Goal: Information Seeking & Learning: Check status

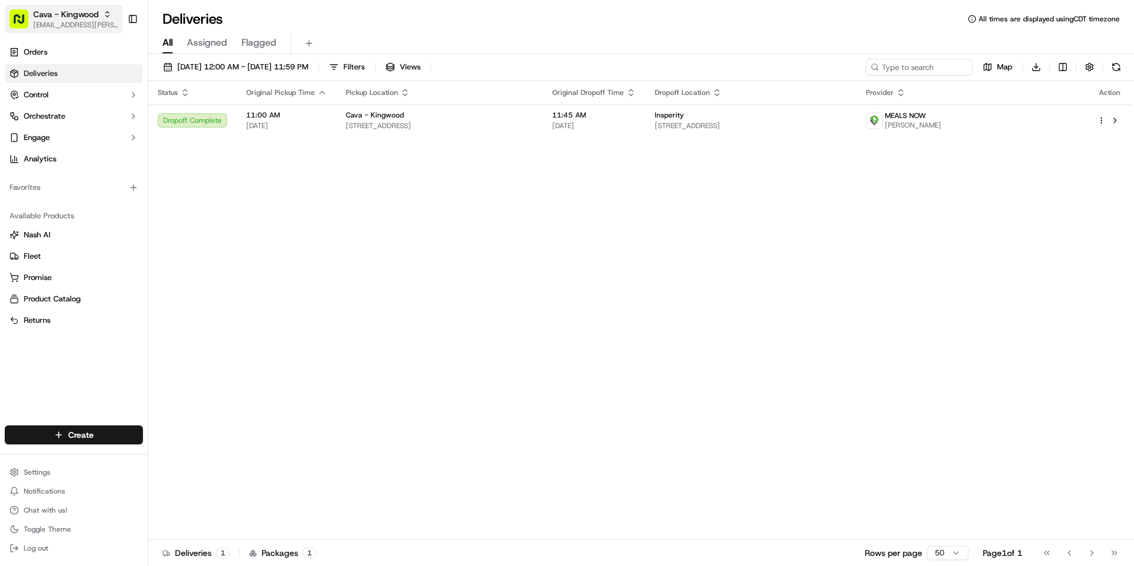
click at [82, 20] on span "Cava - Kingwood" at bounding box center [65, 14] width 65 height 12
type input "belle"
click at [210, 66] on span "Cava - [PERSON_NAME]" at bounding box center [196, 61] width 88 height 11
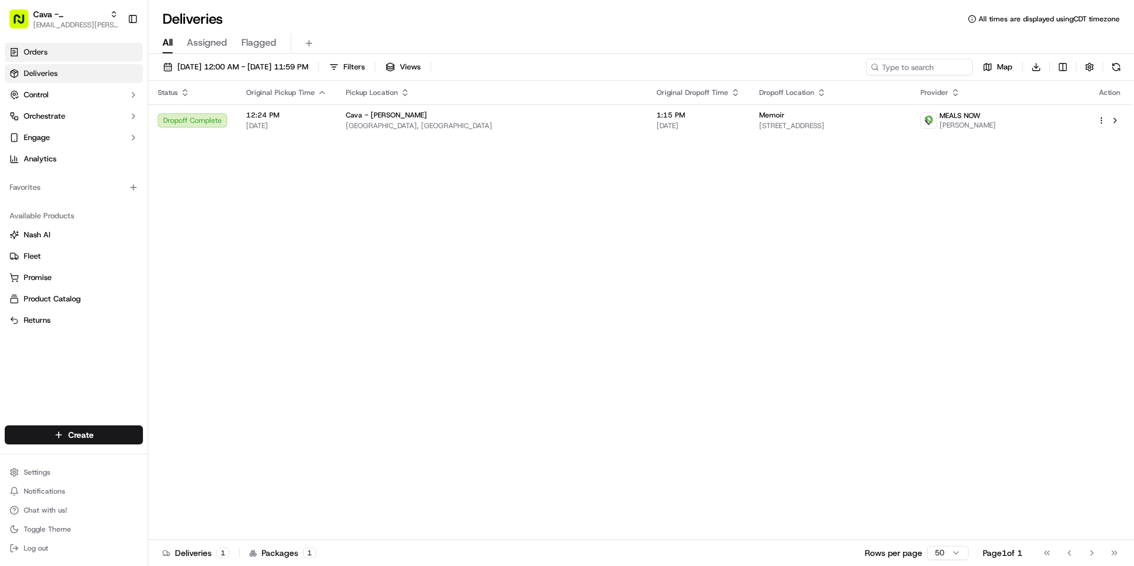
click at [75, 53] on link "Orders" at bounding box center [74, 52] width 138 height 19
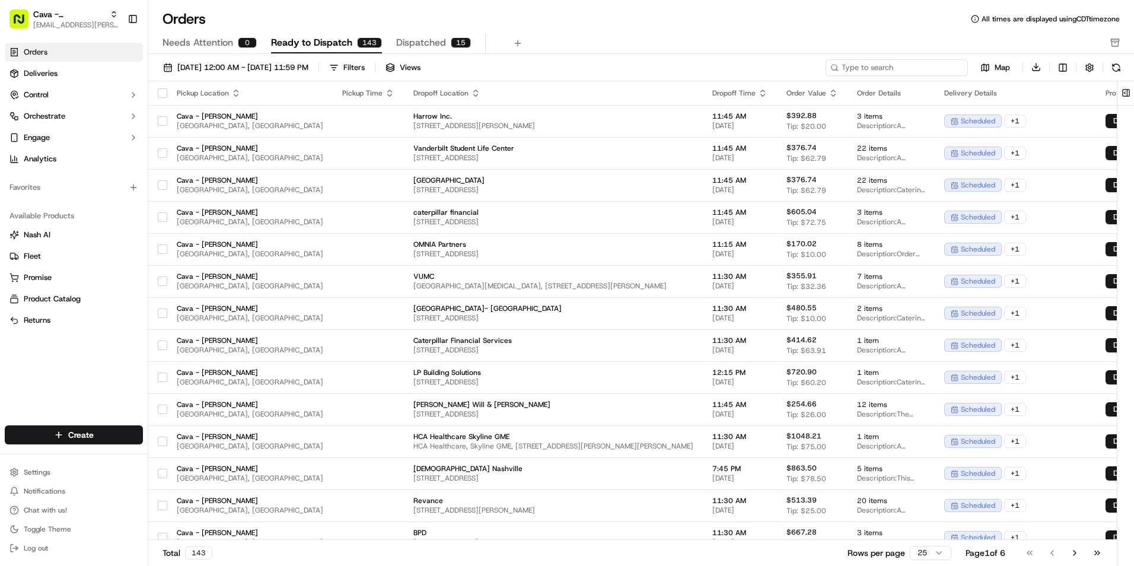
click at [935, 65] on input at bounding box center [897, 67] width 142 height 17
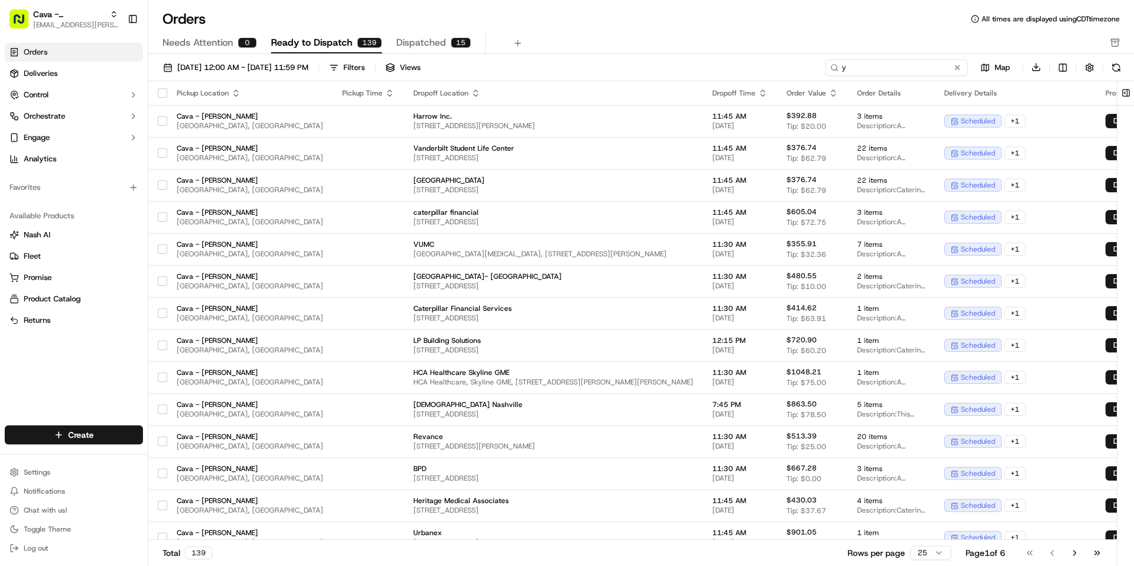
click at [852, 67] on input "y" at bounding box center [897, 67] width 142 height 17
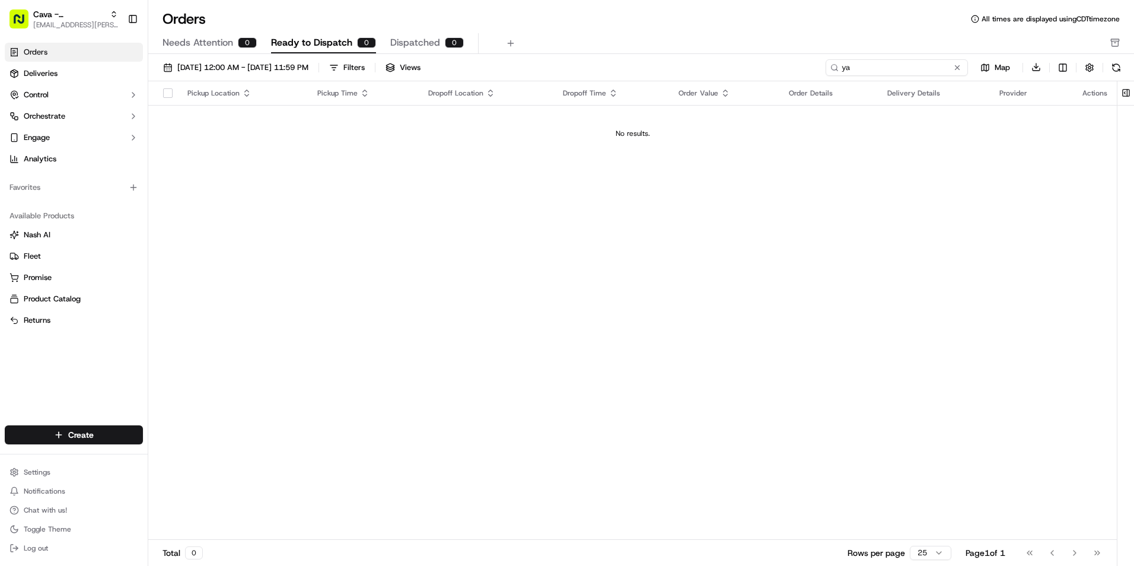
type input "y"
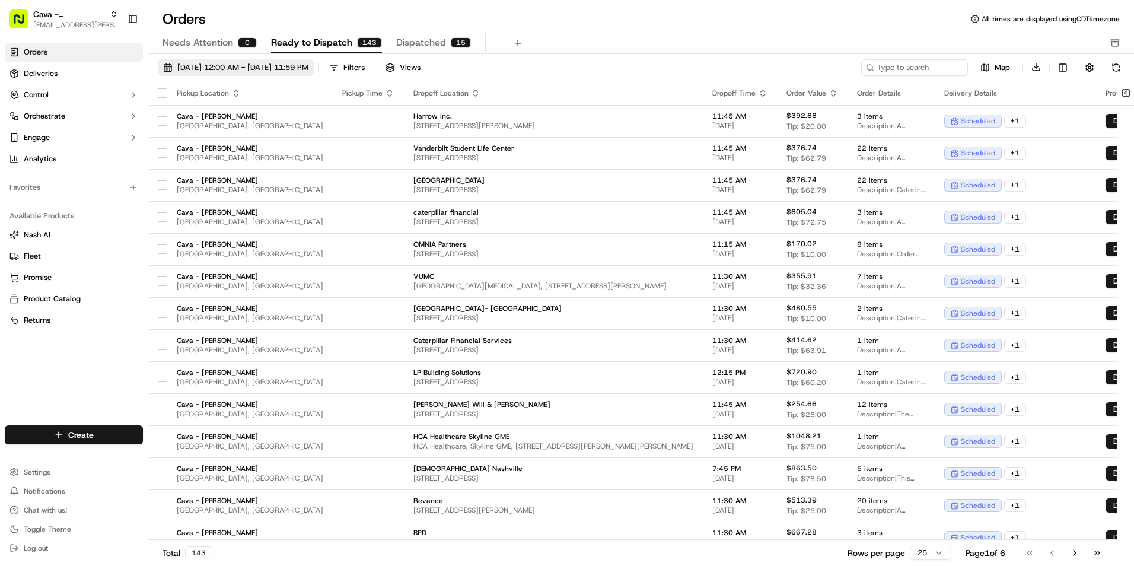
click at [288, 61] on button "[DATE] 12:00 AM - [DATE] 11:59 PM" at bounding box center [236, 67] width 156 height 17
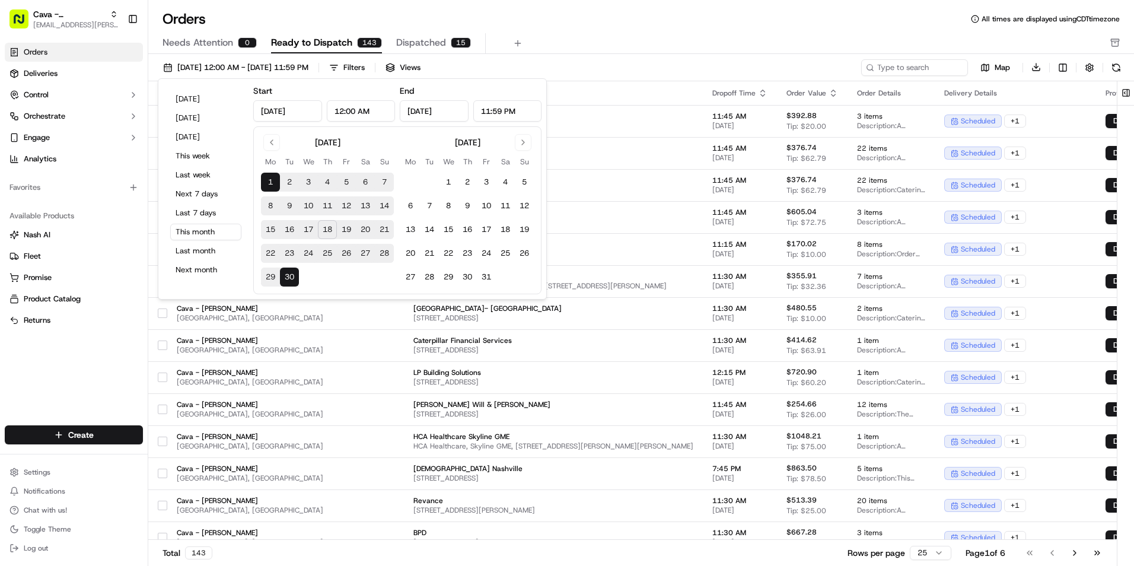
click at [324, 231] on button "18" at bounding box center [327, 229] width 19 height 19
type input "[DATE]"
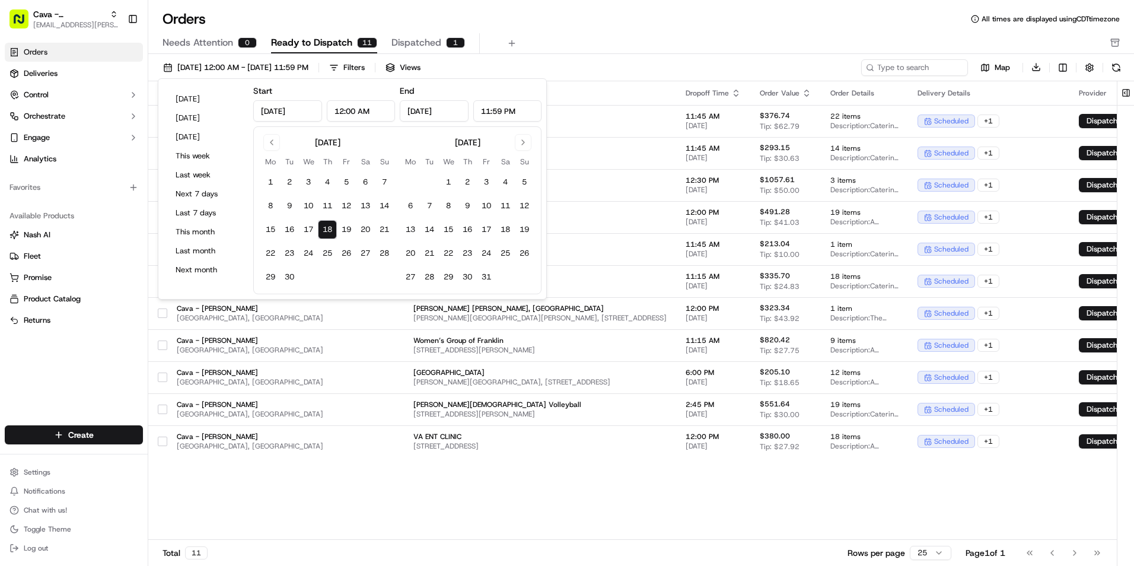
click at [552, 18] on div "Orders All times are displayed using CDT timezone" at bounding box center [641, 18] width 986 height 19
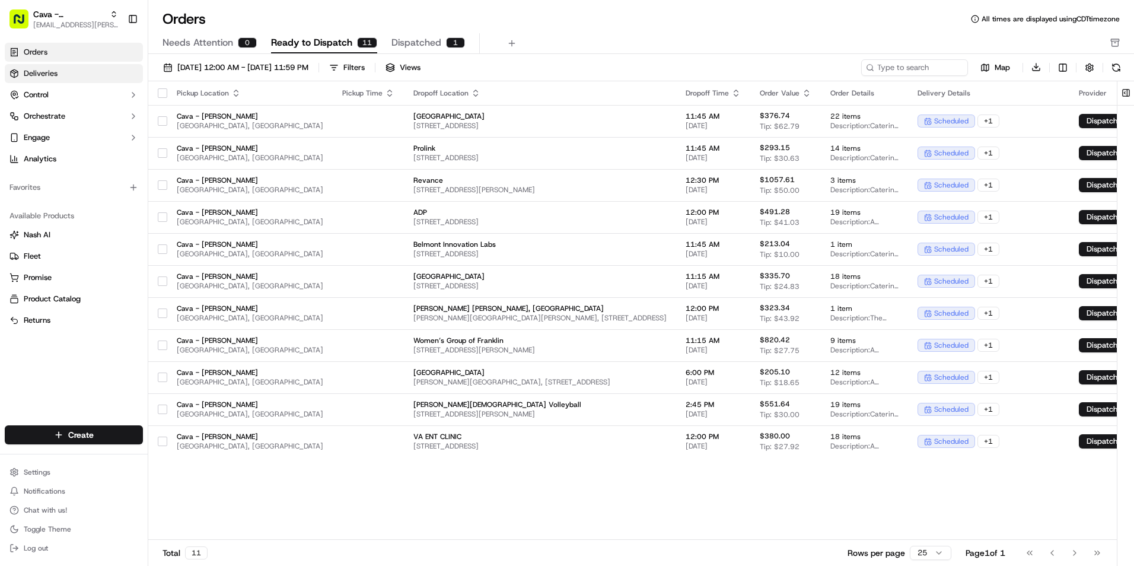
click at [87, 75] on link "Deliveries" at bounding box center [74, 73] width 138 height 19
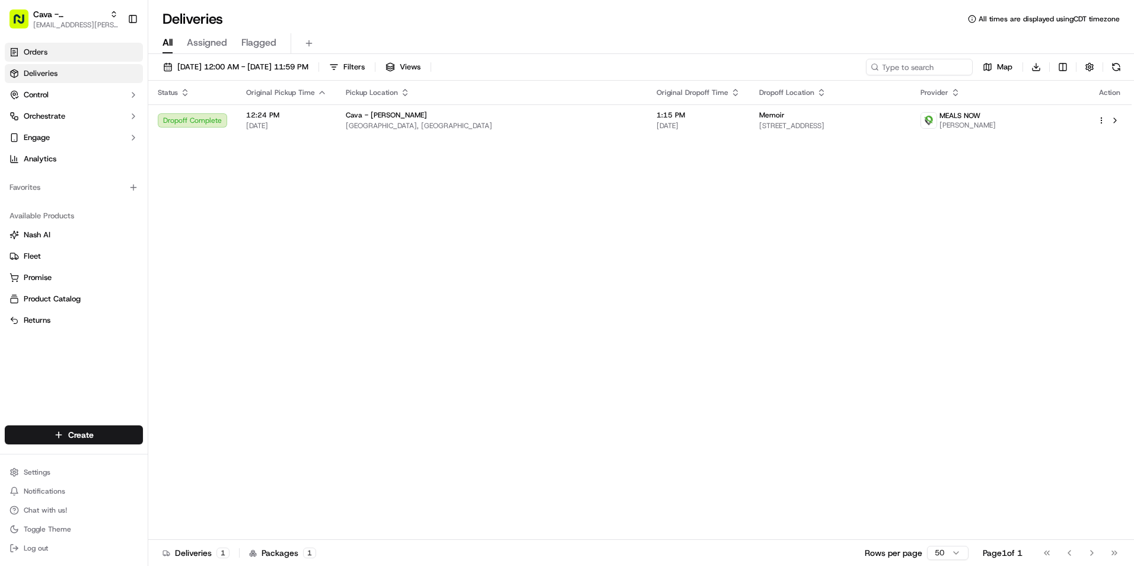
click at [60, 53] on link "Orders" at bounding box center [74, 52] width 138 height 19
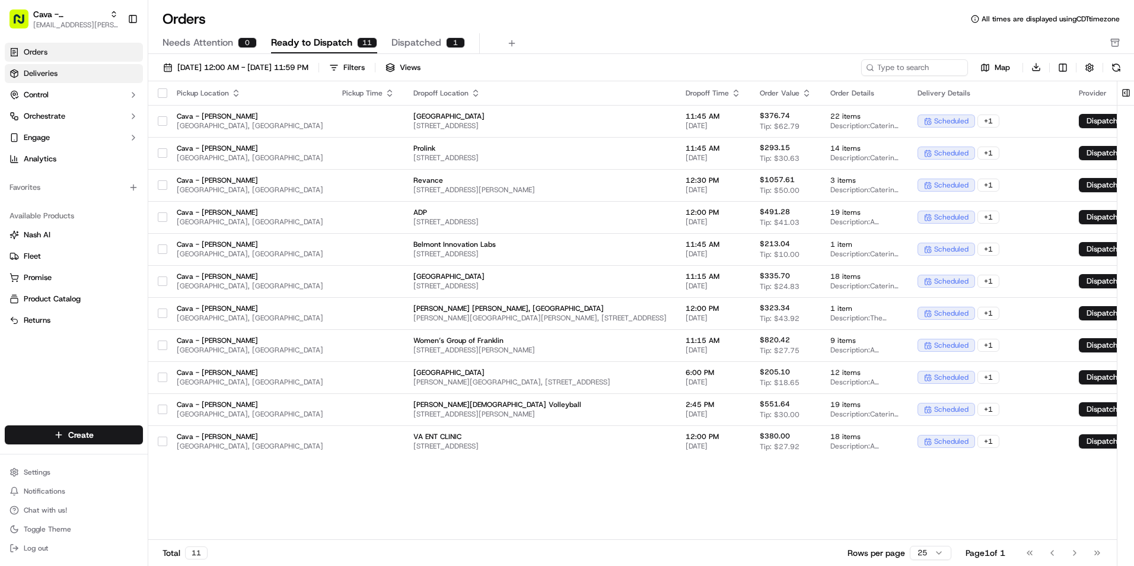
click at [72, 71] on link "Deliveries" at bounding box center [74, 73] width 138 height 19
